Goal: Unclear

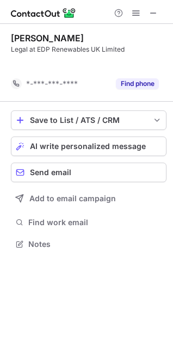
scroll to position [219, 173]
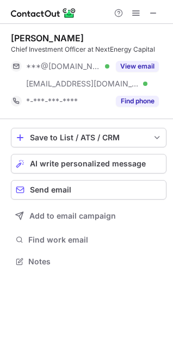
scroll to position [254, 173]
click at [157, 11] on span at bounding box center [153, 13] width 9 height 9
click at [155, 11] on span at bounding box center [153, 13] width 9 height 9
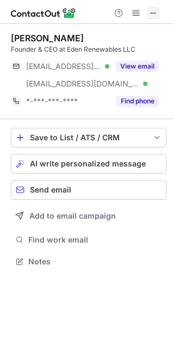
click at [28, 11] on img at bounding box center [43, 13] width 65 height 13
